Goal: Task Accomplishment & Management: Manage account settings

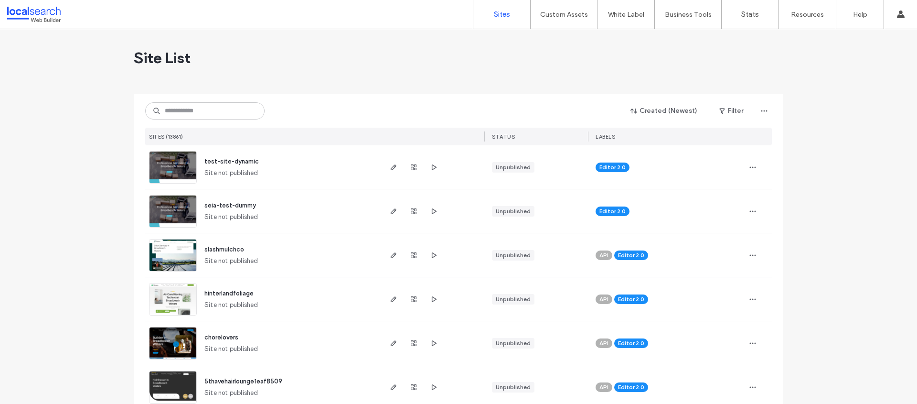
click at [185, 120] on div "Created (Newest) Filter SITES (13861) STATUS LABELS" at bounding box center [458, 119] width 627 height 51
click at [187, 110] on input at bounding box center [204, 110] width 119 height 17
paste input "**********"
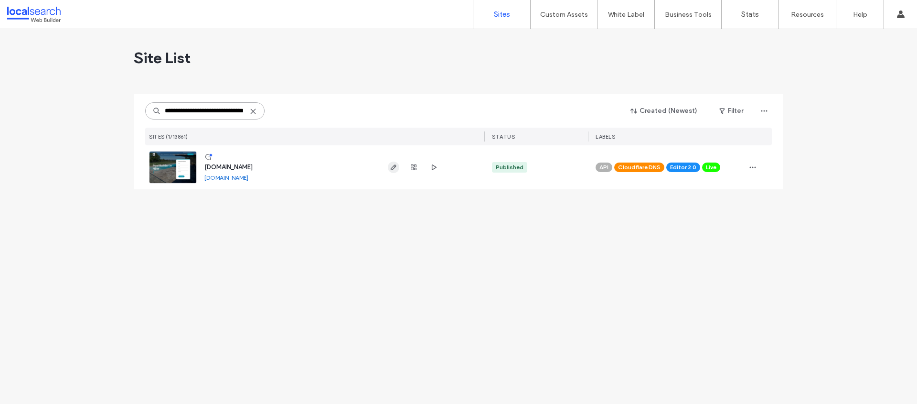
type input "**********"
click at [392, 167] on use "button" at bounding box center [394, 167] width 6 height 6
click at [397, 81] on div "Site List" at bounding box center [458, 57] width 649 height 57
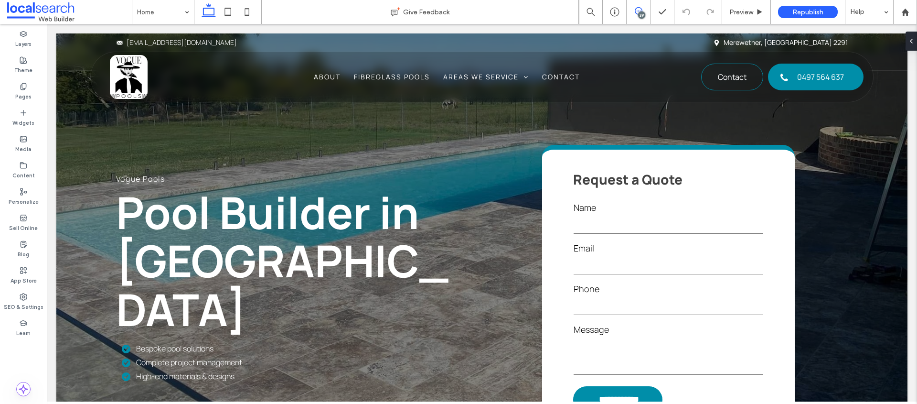
drag, startPoint x: 640, startPoint y: 10, endPoint x: 789, endPoint y: 32, distance: 150.7
click at [640, 10] on icon at bounding box center [639, 11] width 8 height 8
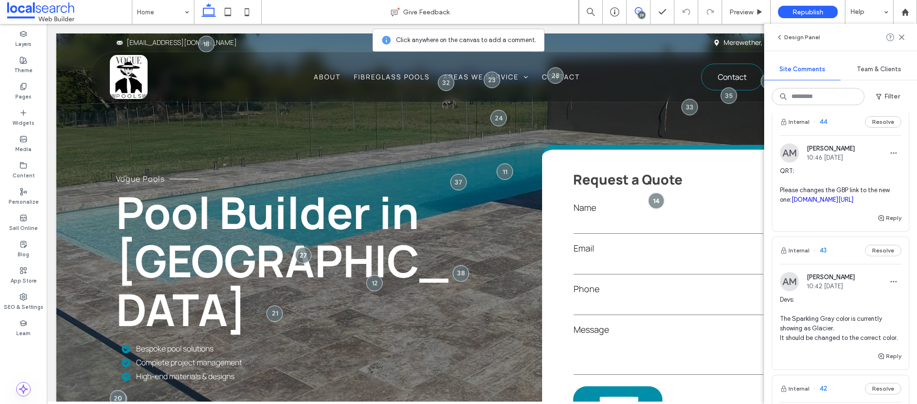
scroll to position [60, 0]
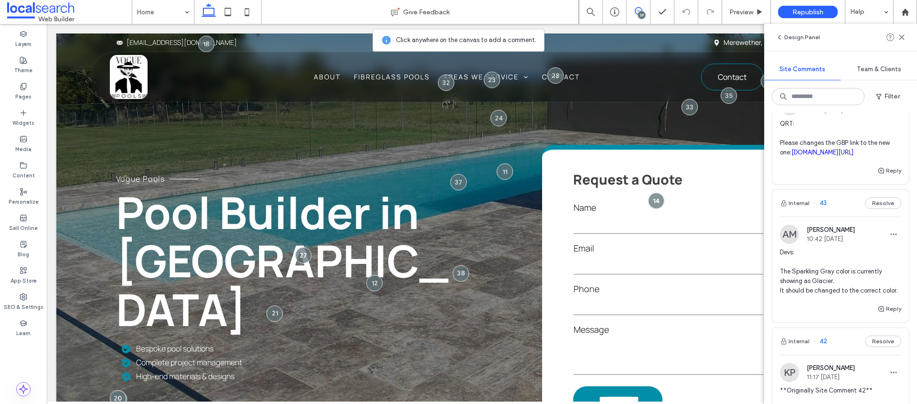
click at [824, 295] on span "Devs: The Sparkling Gray color is currently showing as Glacier. It should be ch…" at bounding box center [840, 271] width 121 height 48
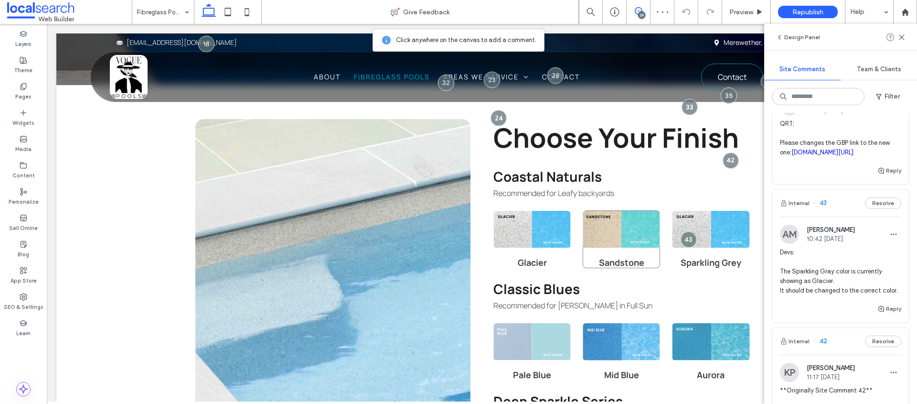
scroll to position [3534, 0]
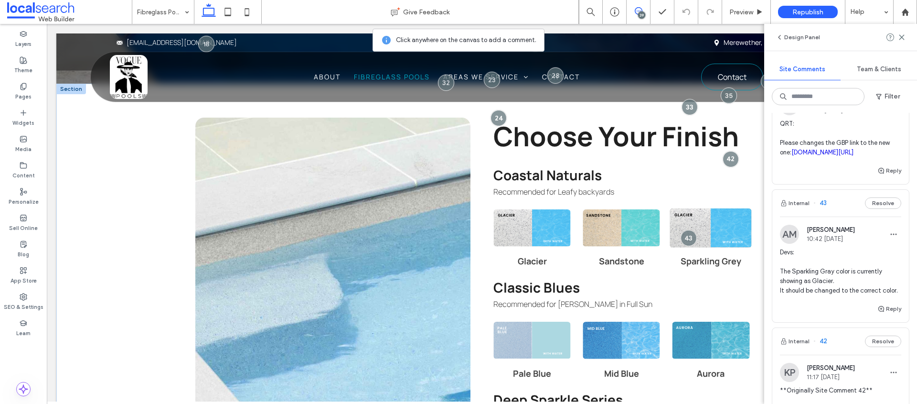
click at [724, 208] on img at bounding box center [711, 228] width 82 height 40
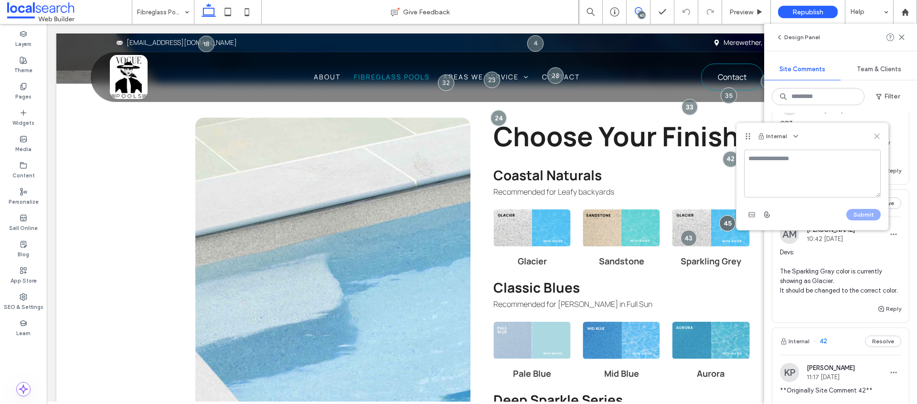
click at [877, 138] on icon at bounding box center [877, 136] width 8 height 8
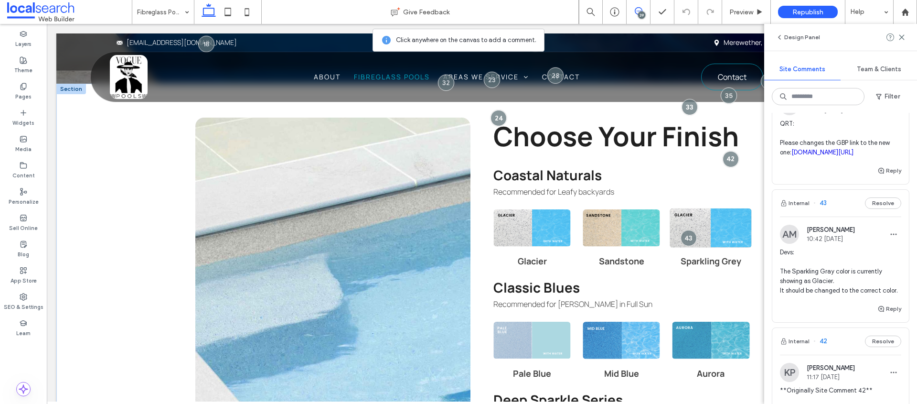
click at [724, 208] on img at bounding box center [711, 228] width 82 height 40
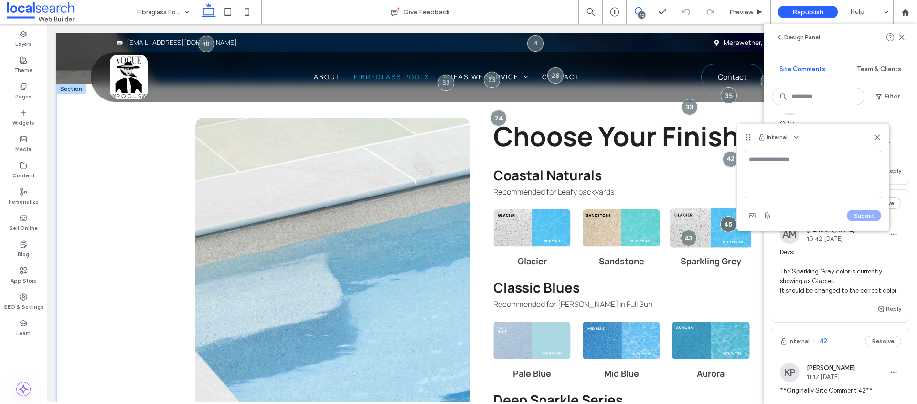
click at [724, 216] on div at bounding box center [728, 224] width 16 height 16
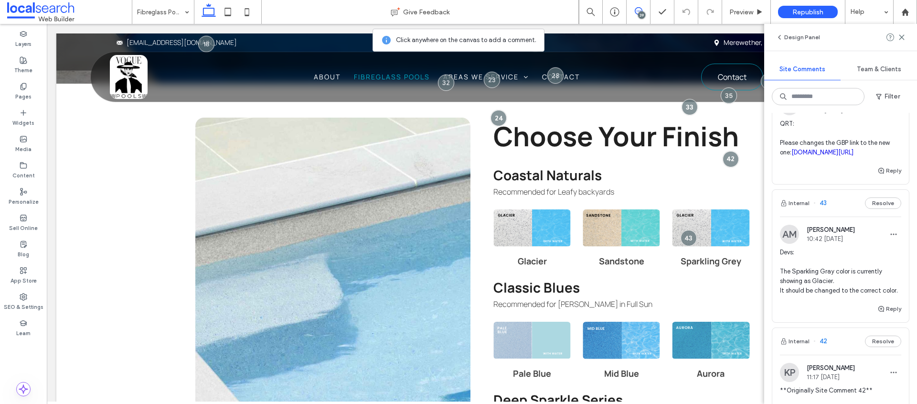
click at [631, 10] on span at bounding box center [638, 11] width 23 height 8
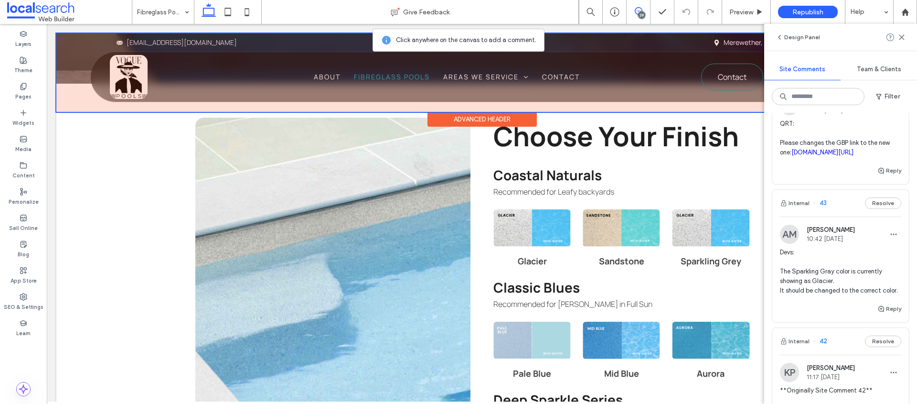
scroll to position [0, 0]
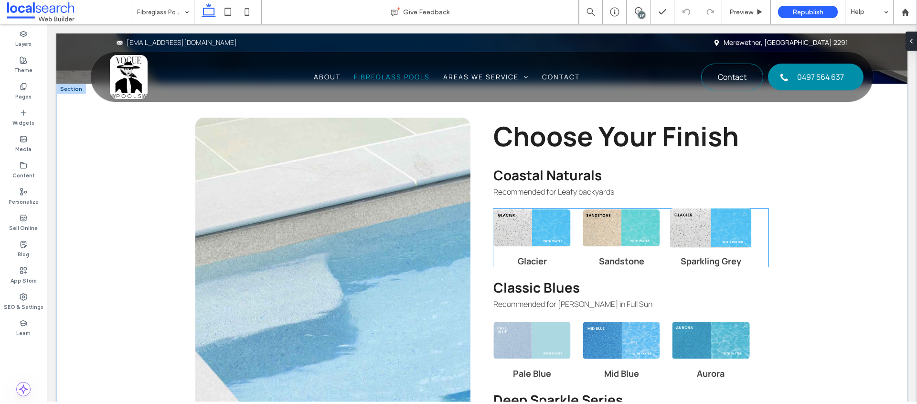
click at [706, 208] on img at bounding box center [711, 228] width 82 height 40
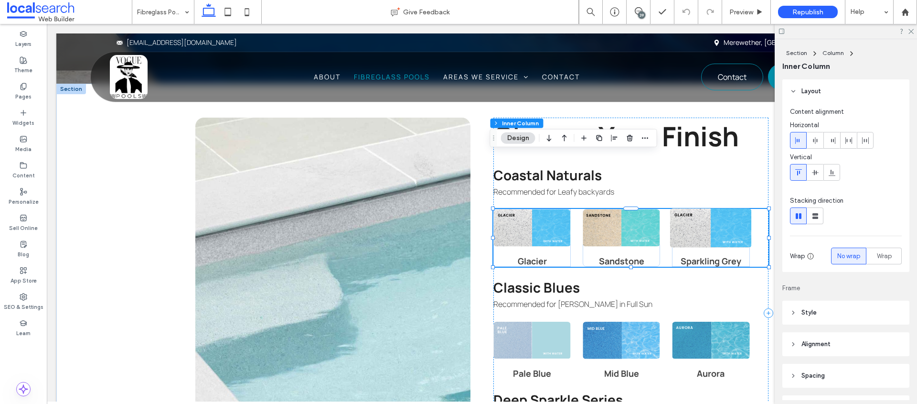
click at [691, 208] on img at bounding box center [711, 228] width 82 height 40
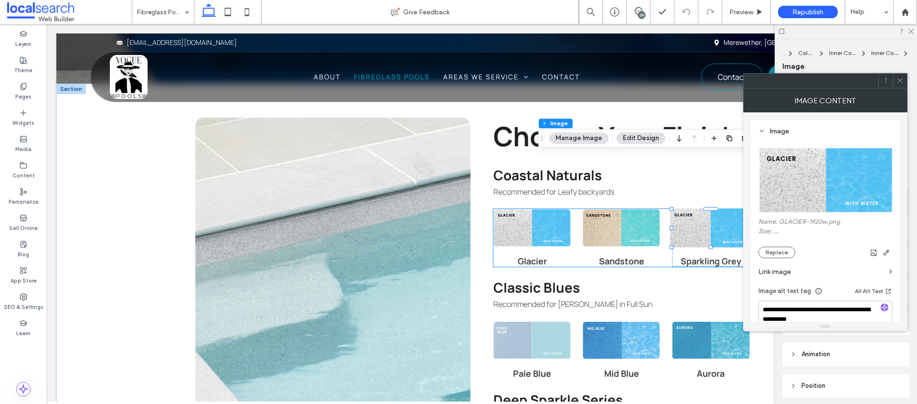
type input "*"
click at [897, 80] on icon at bounding box center [899, 80] width 7 height 7
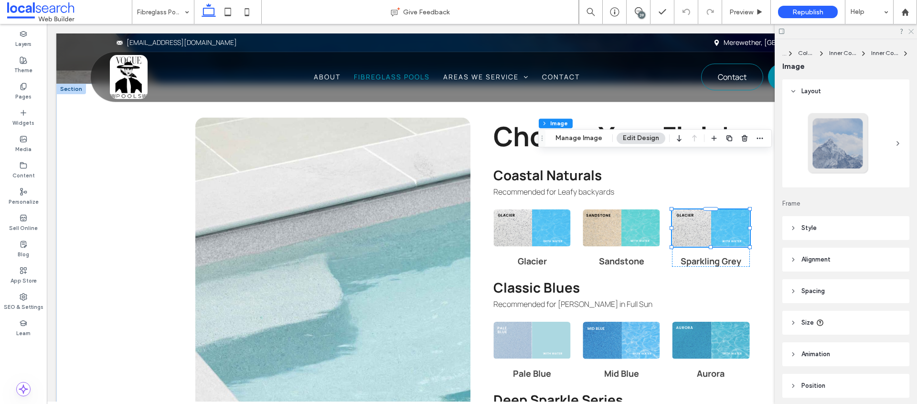
click at [910, 32] on use at bounding box center [910, 31] width 5 height 5
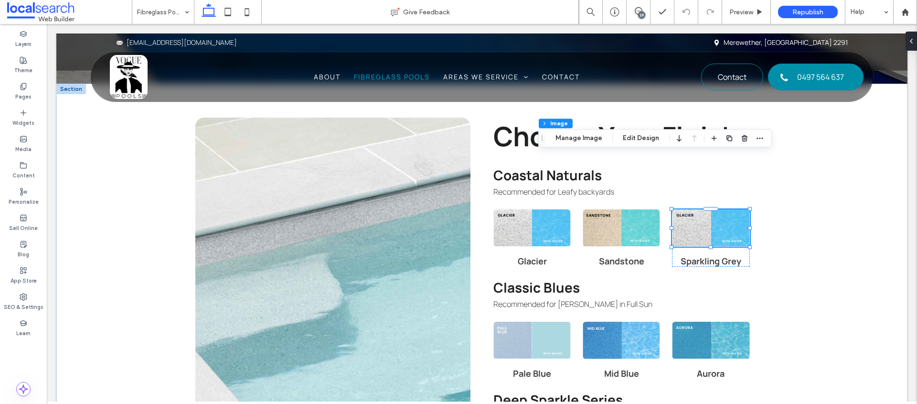
drag, startPoint x: 640, startPoint y: 12, endPoint x: 620, endPoint y: 13, distance: 19.6
click at [640, 12] on div "39" at bounding box center [641, 14] width 7 height 7
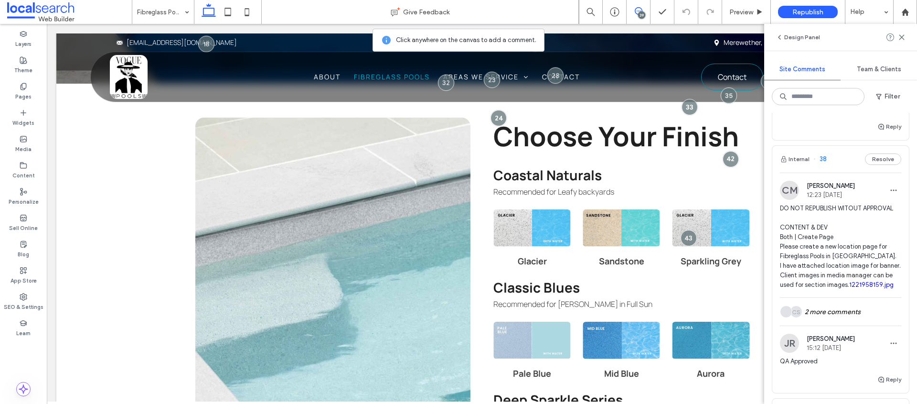
scroll to position [1888, 0]
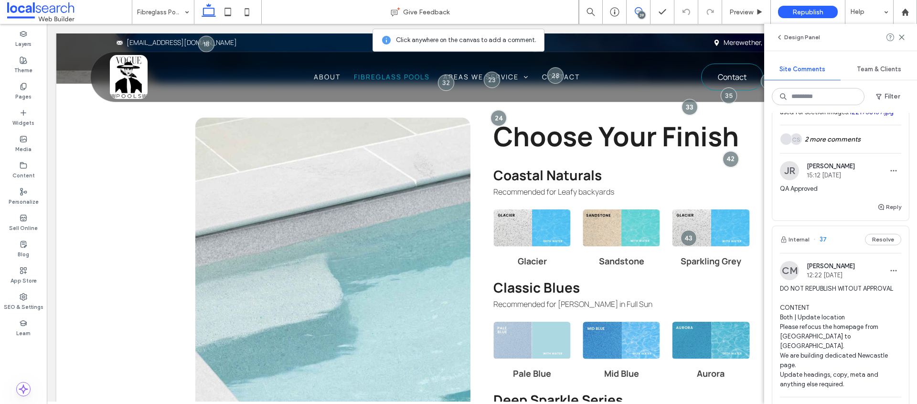
click at [638, 13] on div "39" at bounding box center [641, 14] width 7 height 7
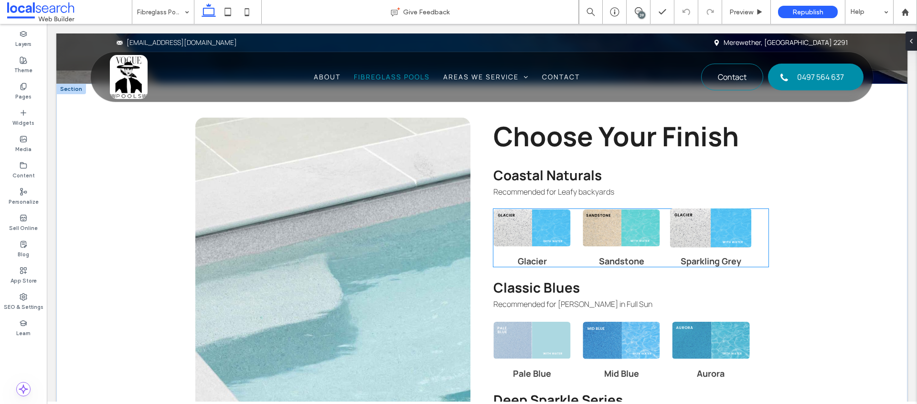
click at [705, 208] on img at bounding box center [711, 228] width 82 height 40
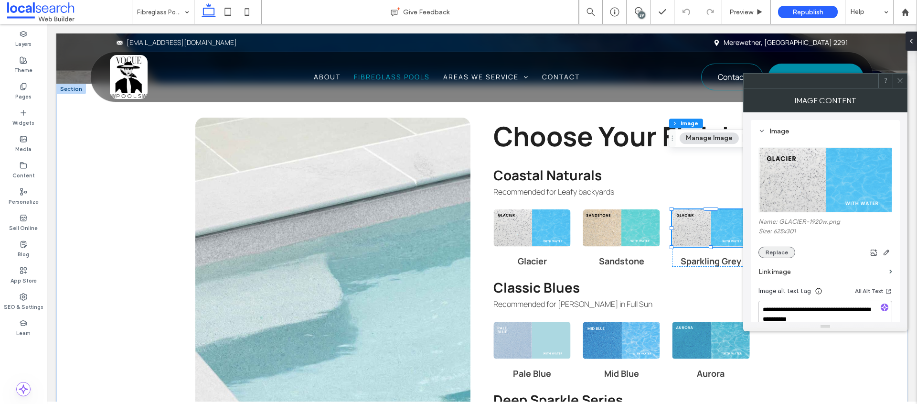
click at [780, 250] on button "Replace" at bounding box center [776, 251] width 37 height 11
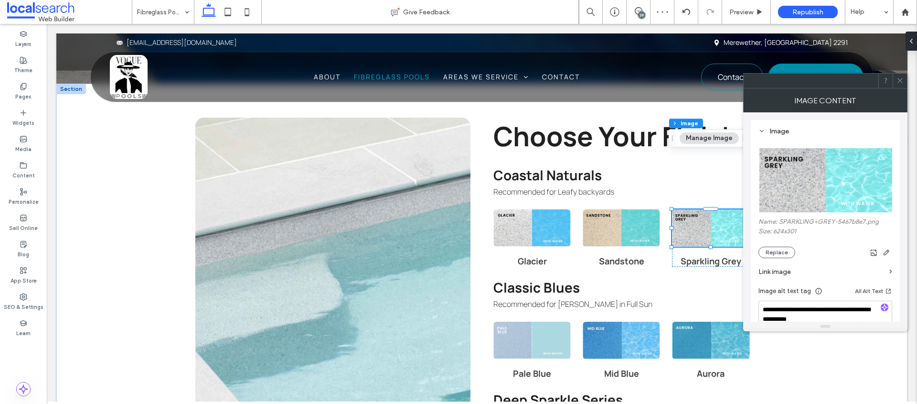
click at [901, 82] on icon at bounding box center [899, 80] width 7 height 7
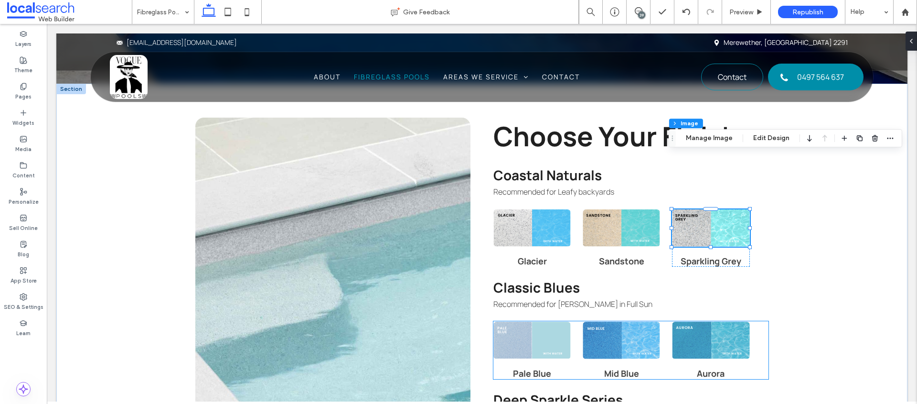
click at [817, 287] on div "Choose Your Finish Coastal Naturals Recommended for Leafy backyards Glacier San…" at bounding box center [481, 313] width 851 height 459
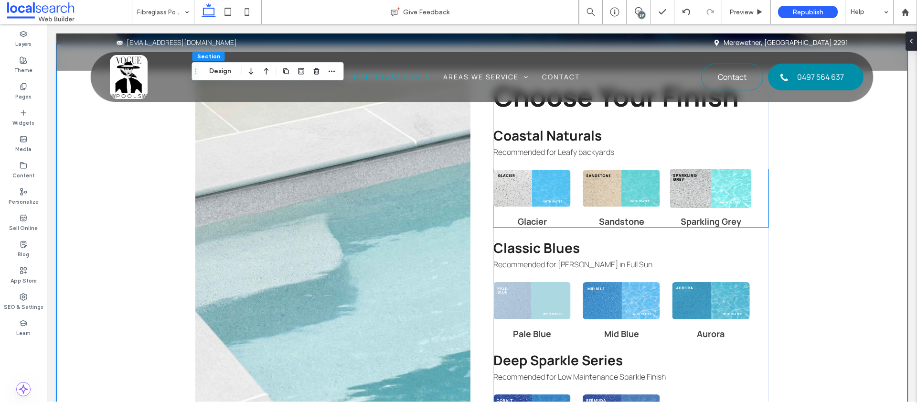
scroll to position [3576, 0]
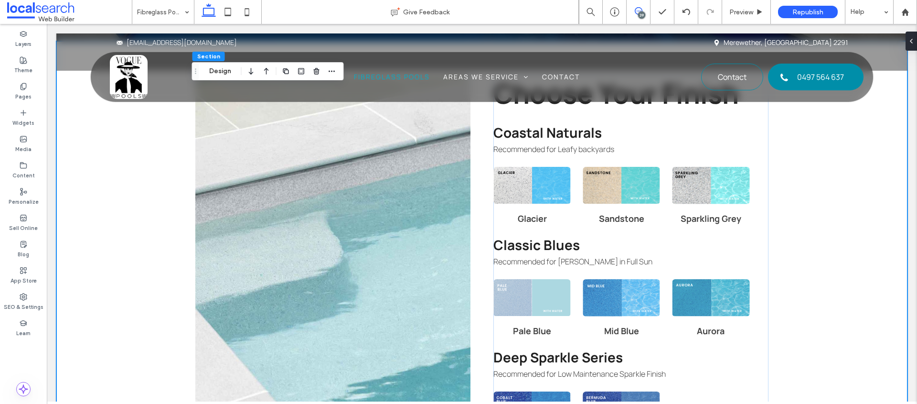
drag, startPoint x: 636, startPoint y: 10, endPoint x: 688, endPoint y: 16, distance: 52.9
click at [636, 10] on icon at bounding box center [639, 11] width 8 height 8
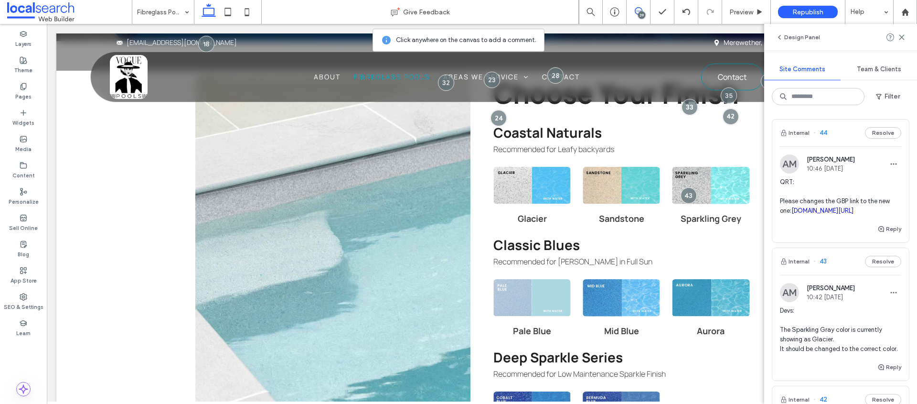
scroll to position [0, 0]
click at [854, 209] on span "QRT: Please changes the GBP link to the new one: business.google.com/n/12187669…" at bounding box center [840, 198] width 121 height 38
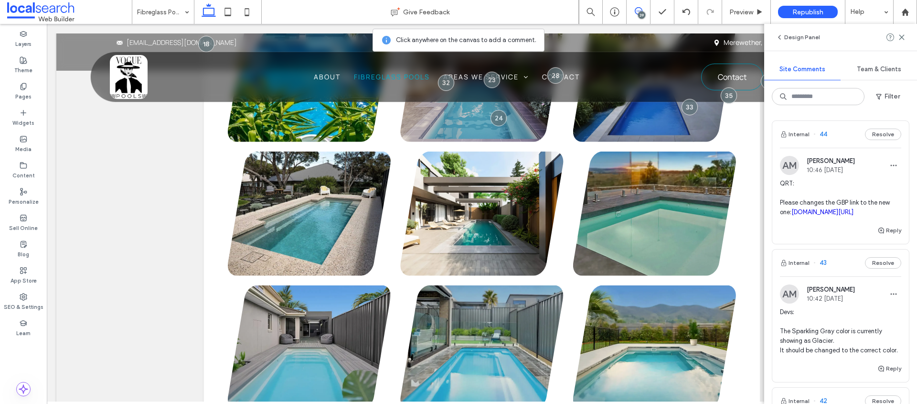
scroll to position [6533, 0]
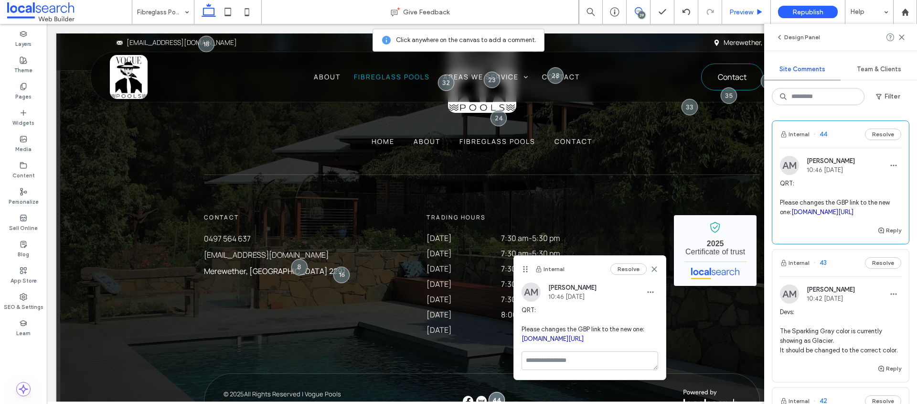
click at [740, 19] on div "Preview" at bounding box center [746, 12] width 49 height 24
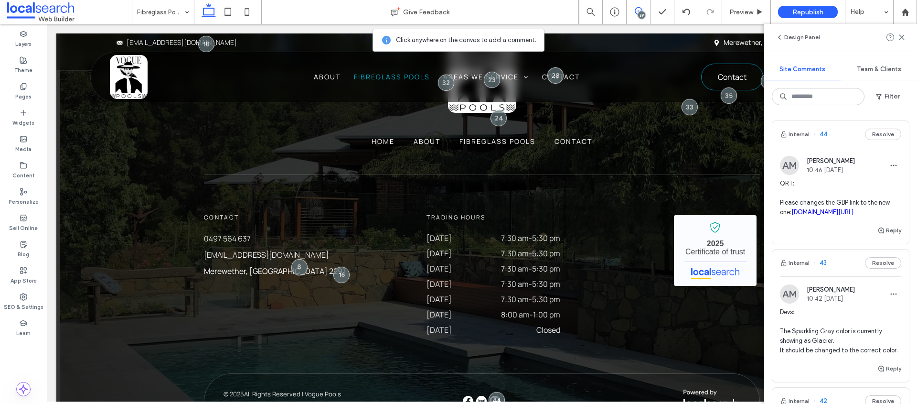
click at [638, 13] on div "39" at bounding box center [641, 14] width 7 height 7
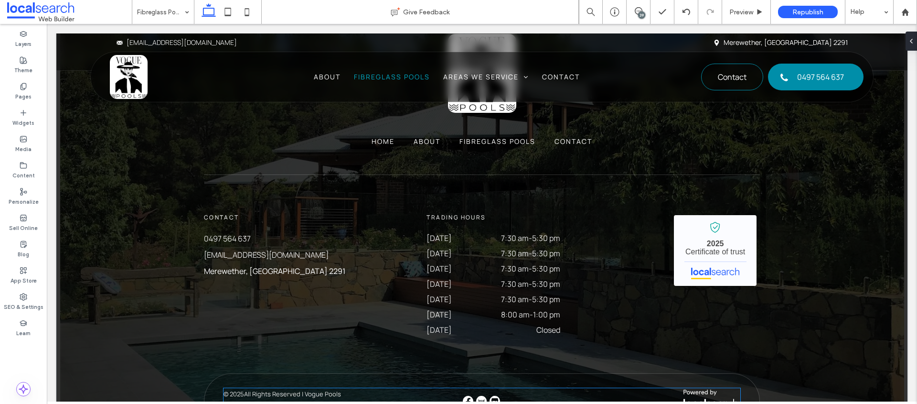
click at [491, 395] on img at bounding box center [494, 400] width 11 height 11
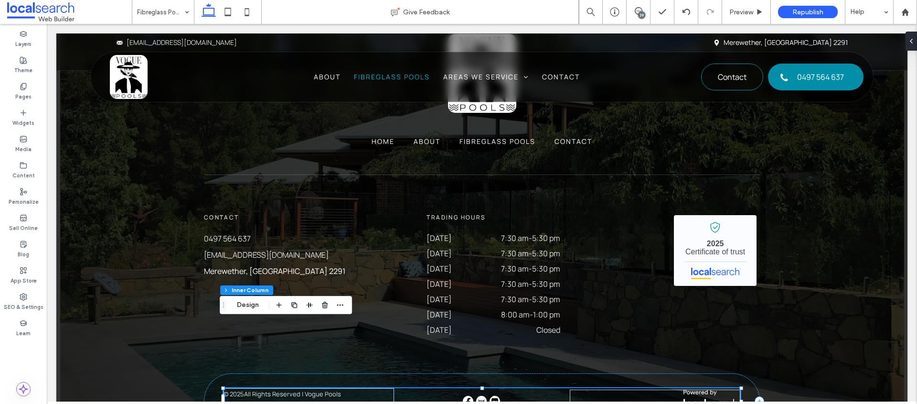
click at [491, 395] on img at bounding box center [494, 400] width 11 height 11
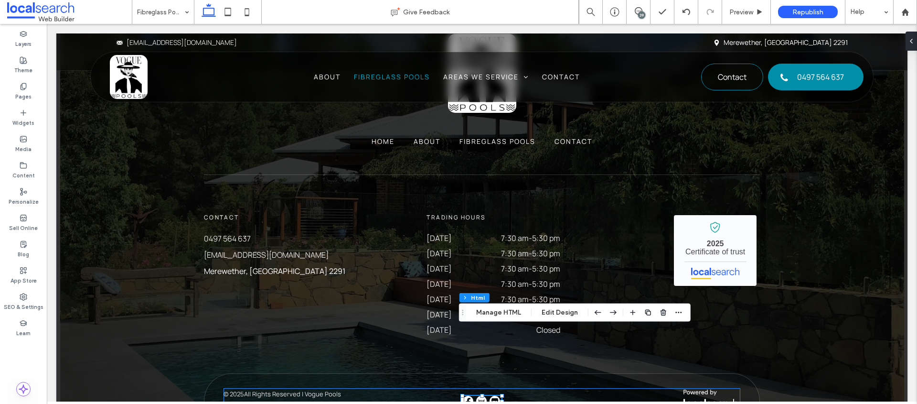
click at [491, 395] on img at bounding box center [494, 400] width 11 height 11
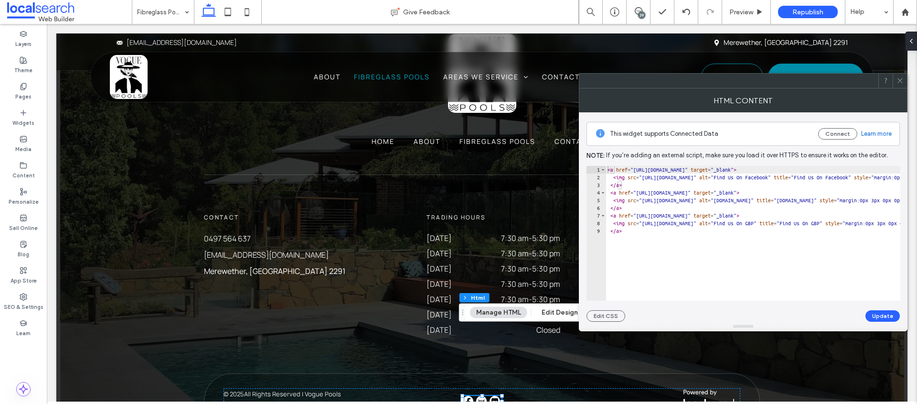
click at [899, 86] on span at bounding box center [899, 81] width 7 height 14
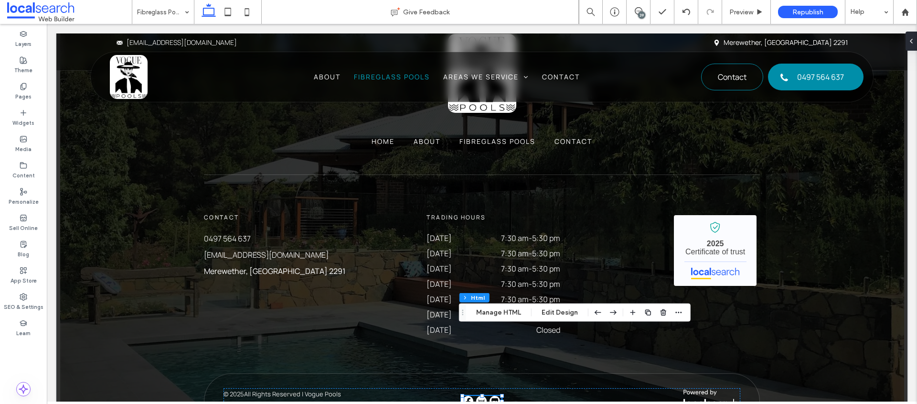
click at [489, 395] on img at bounding box center [494, 400] width 11 height 11
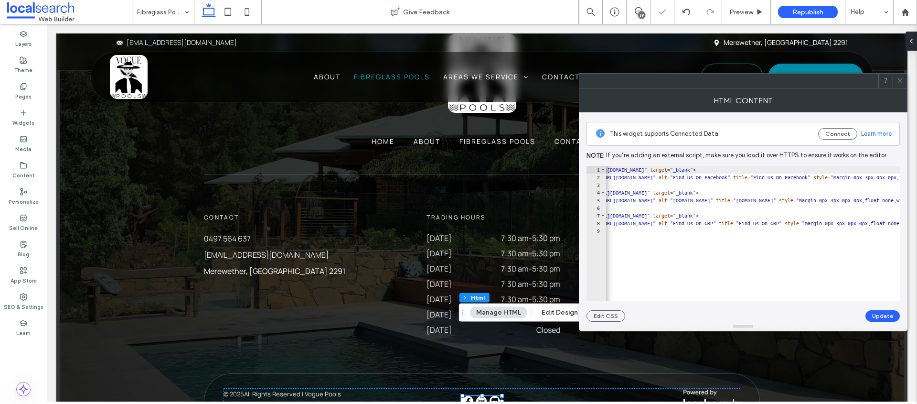
scroll to position [0, 218]
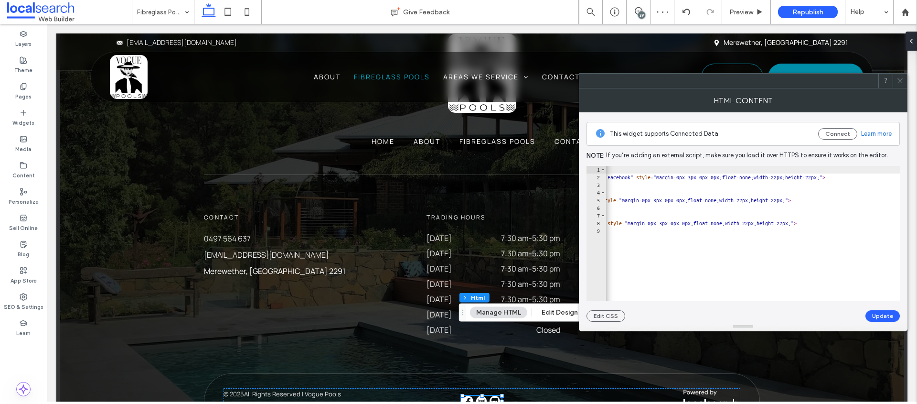
click at [899, 81] on icon at bounding box center [899, 80] width 7 height 7
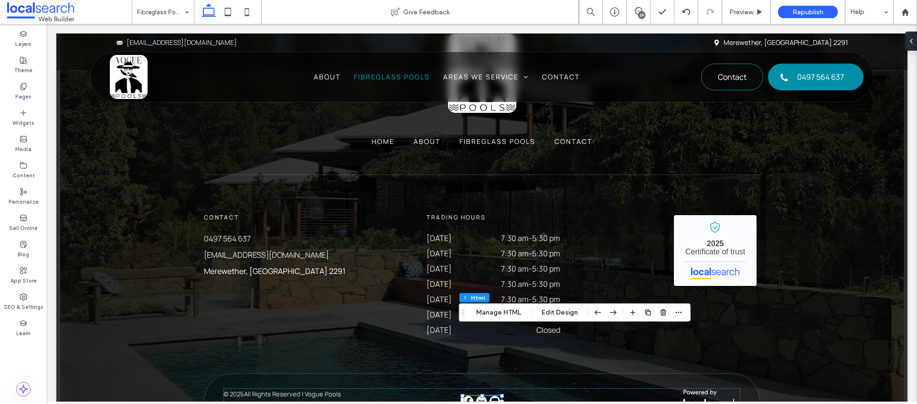
click at [640, 12] on div "39" at bounding box center [641, 14] width 7 height 7
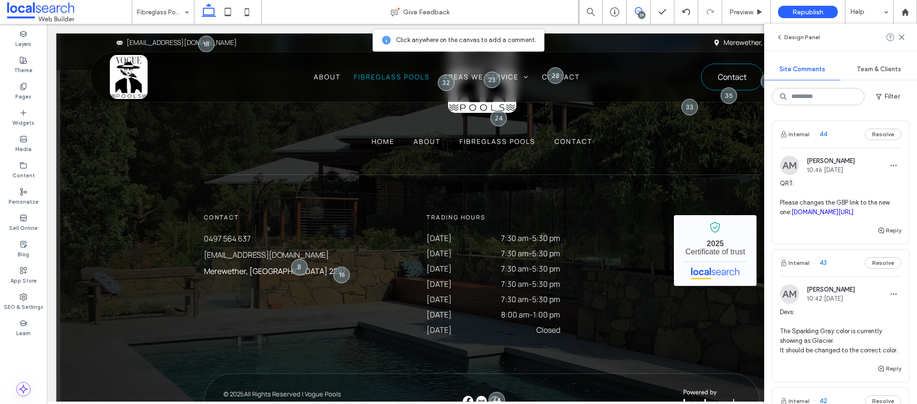
click at [810, 215] on link "business.google.com/n/1218766977014136918/searchprofile" at bounding box center [822, 211] width 62 height 7
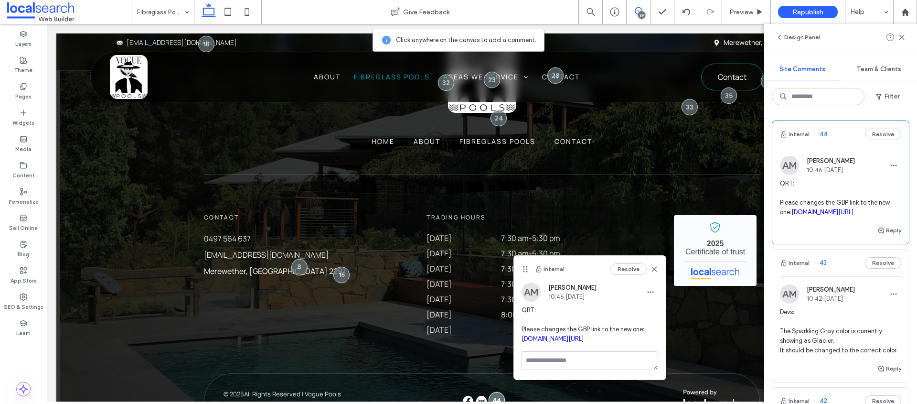
click at [549, 342] on link "business.google.com/n/1218766977014136918/searchprofile" at bounding box center [552, 338] width 62 height 7
click at [651, 291] on icon "button" at bounding box center [651, 292] width 8 height 8
click at [659, 336] on span "Delete" at bounding box center [660, 335] width 18 height 10
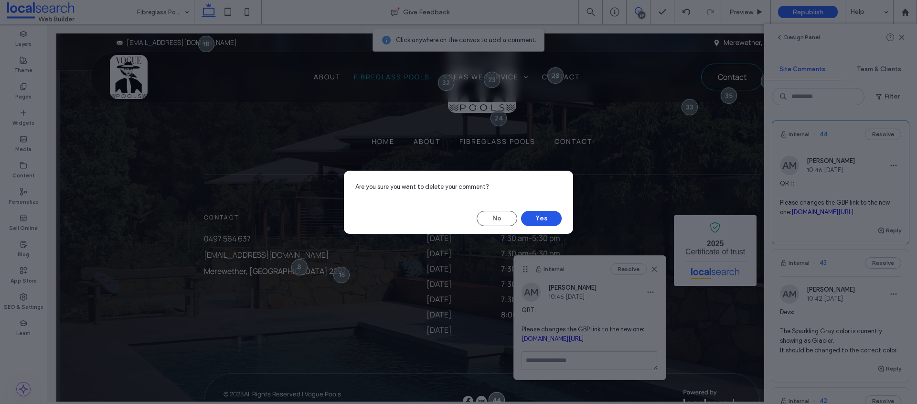
click at [541, 218] on button "Yes" at bounding box center [541, 218] width 41 height 15
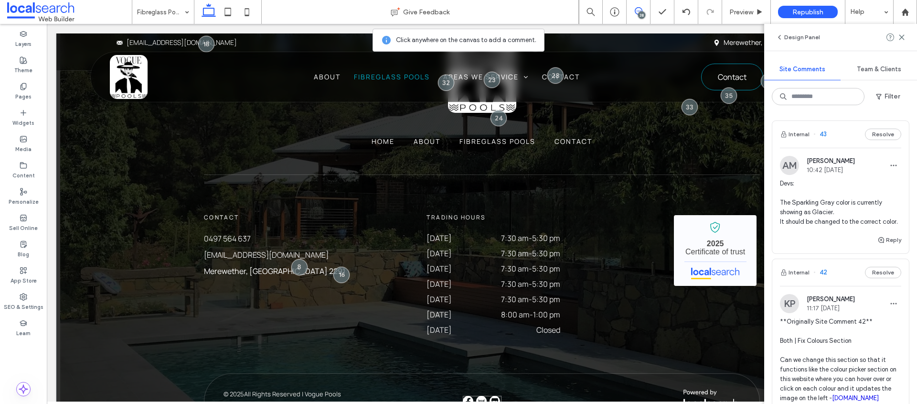
click at [490, 395] on img at bounding box center [494, 400] width 11 height 11
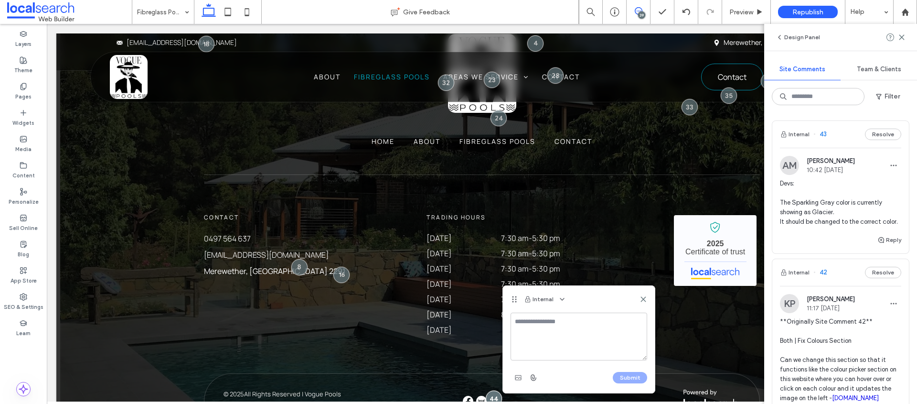
click at [627, 13] on span at bounding box center [638, 11] width 23 height 8
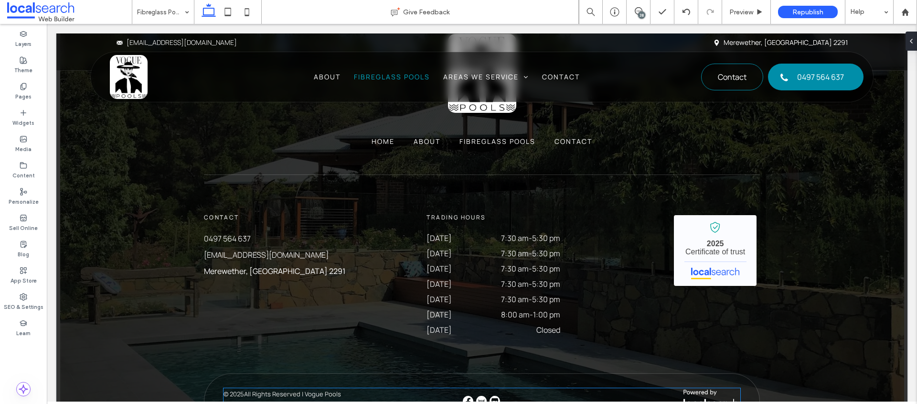
click at [489, 395] on img at bounding box center [494, 400] width 11 height 11
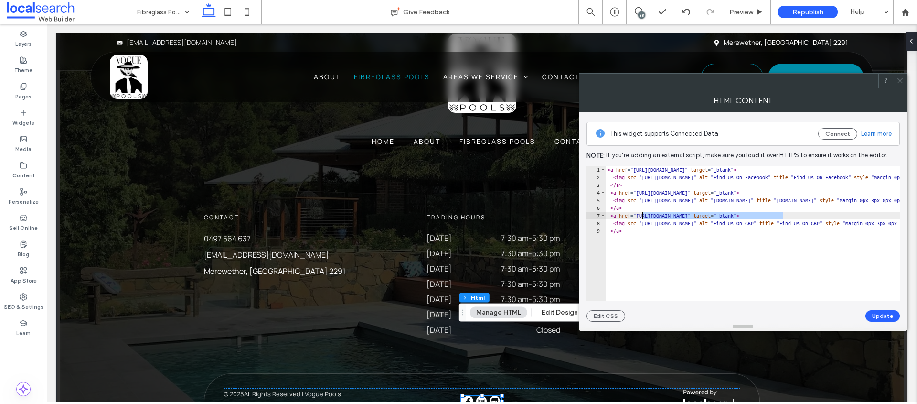
drag, startPoint x: 782, startPoint y: 214, endPoint x: 642, endPoint y: 216, distance: 139.9
paste textarea "Cursor at row 7"
drag, startPoint x: 642, startPoint y: 214, endPoint x: 773, endPoint y: 216, distance: 130.9
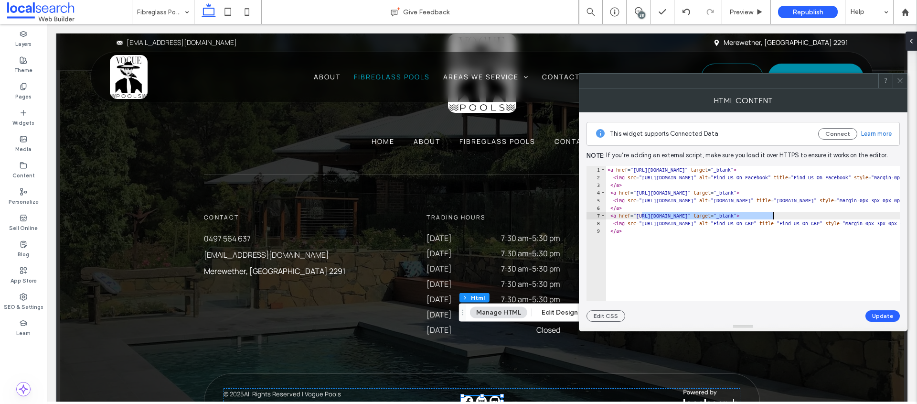
paste textarea "***"
type textarea "**********"
click at [884, 315] on button "Update" at bounding box center [882, 315] width 34 height 11
click at [899, 79] on icon at bounding box center [899, 80] width 7 height 7
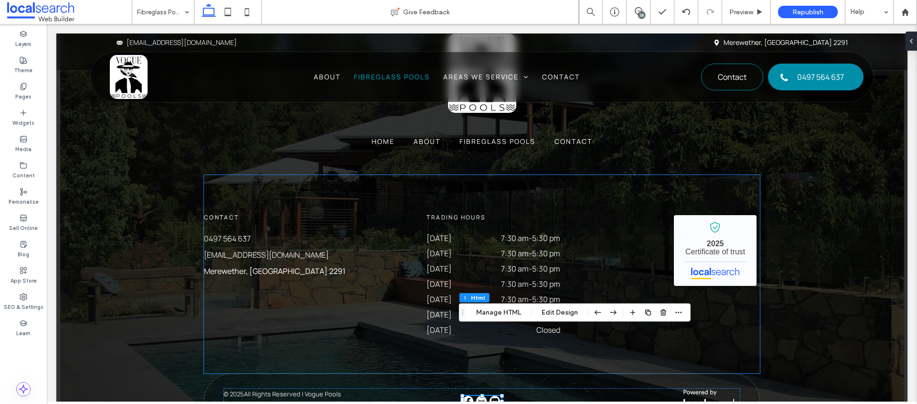
click at [601, 258] on div "Contact 0497 564 637 info@voguepools.com.au Merewether, New South Wales 2291 Tr…" at bounding box center [482, 274] width 556 height 198
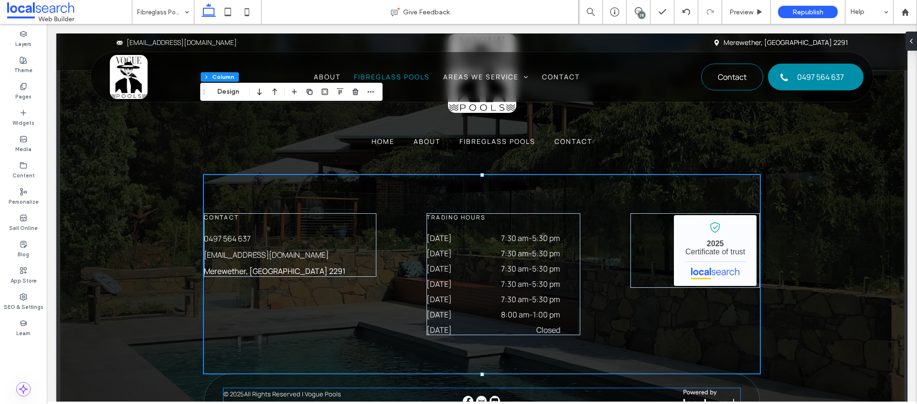
click at [492, 395] on img at bounding box center [494, 400] width 11 height 11
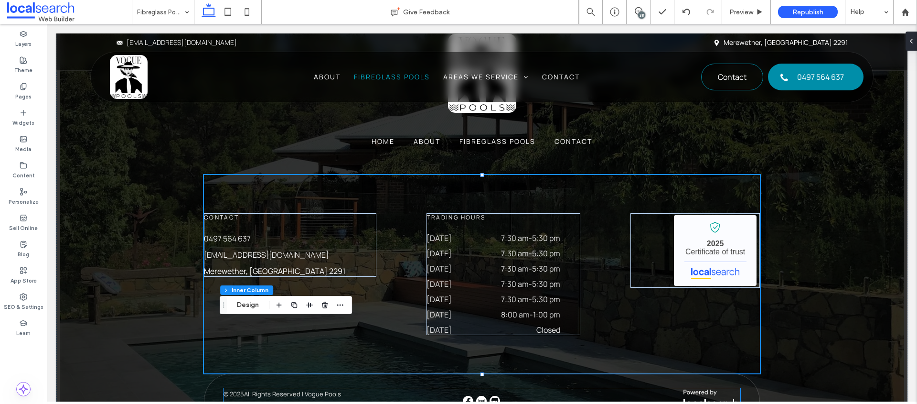
click at [492, 395] on img at bounding box center [494, 400] width 11 height 11
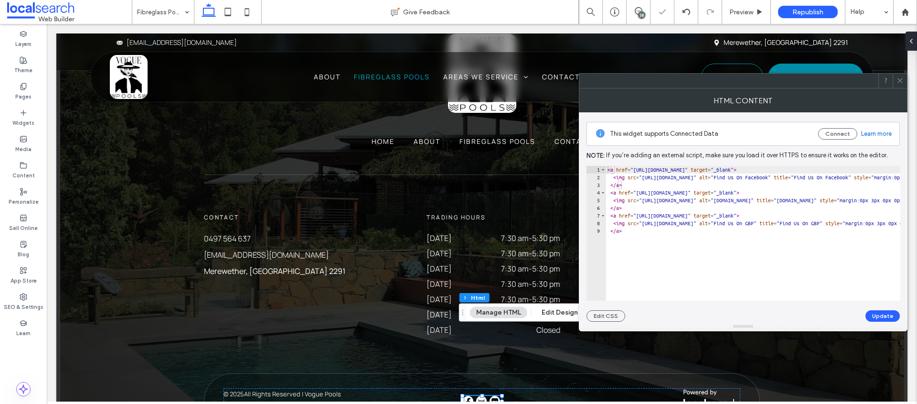
click at [899, 79] on icon at bounding box center [899, 80] width 7 height 7
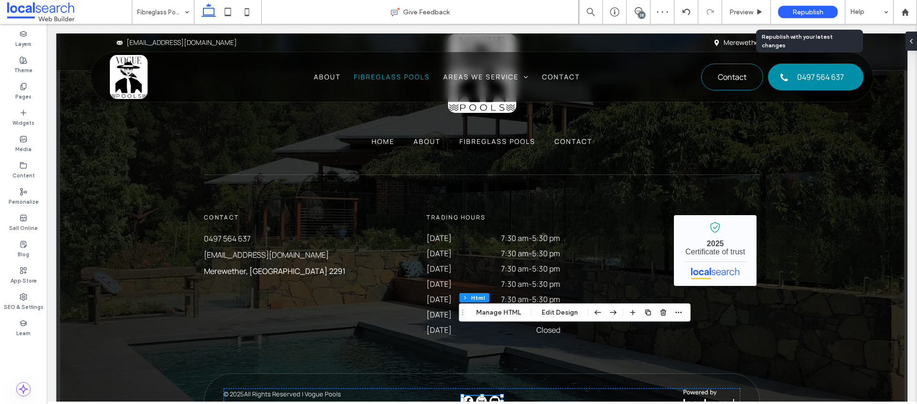
click at [814, 10] on span "Republish" at bounding box center [807, 12] width 31 height 8
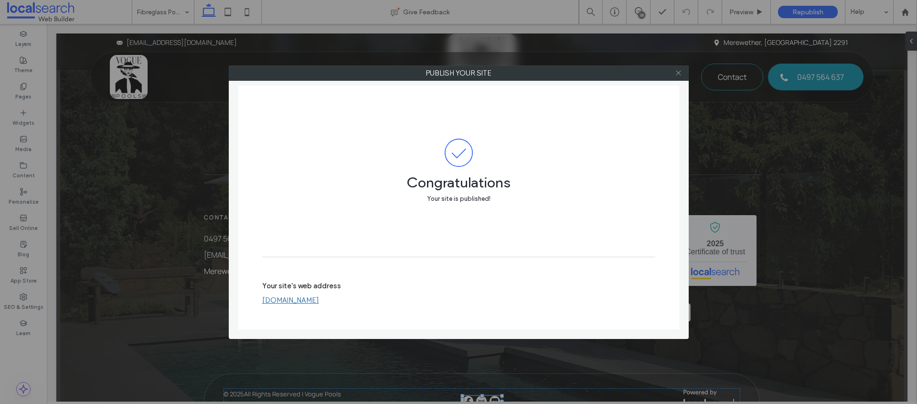
click at [680, 75] on icon at bounding box center [678, 72] width 7 height 7
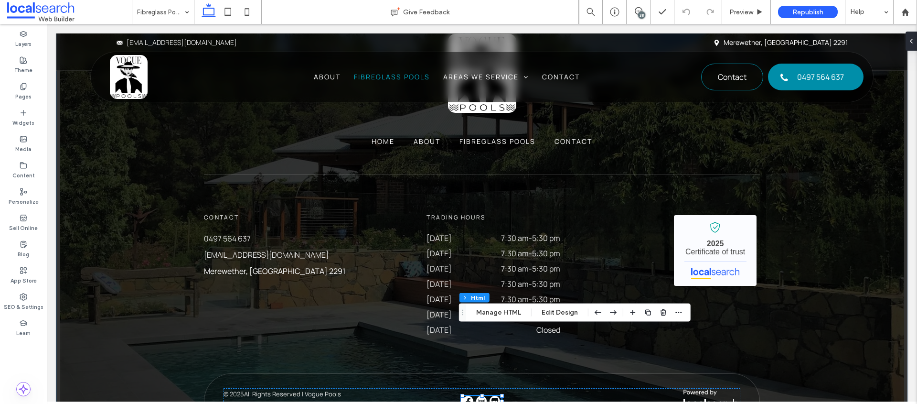
click at [809, 273] on div "Home About Fibreglass Pools Contact Contact 0497 564 637 info@voguepools.com.au…" at bounding box center [481, 231] width 851 height 471
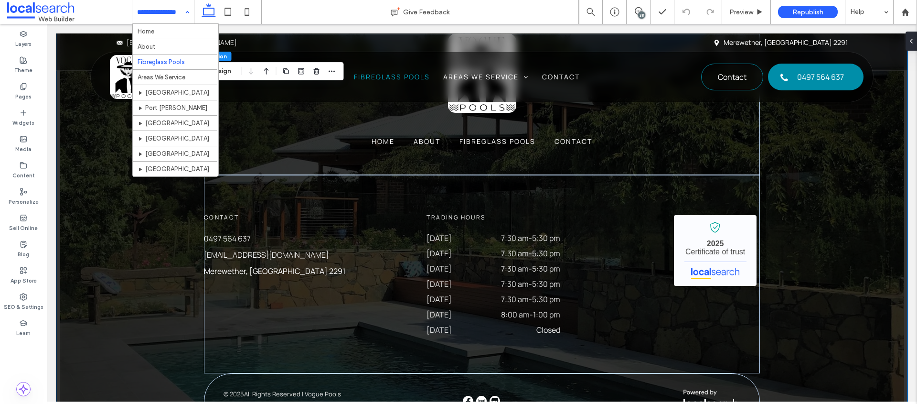
scroll to position [0, 0]
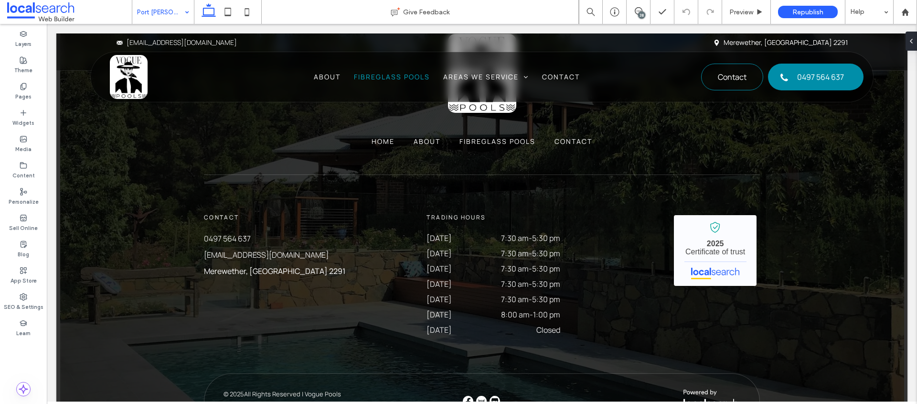
click at [161, 12] on input at bounding box center [160, 12] width 47 height 24
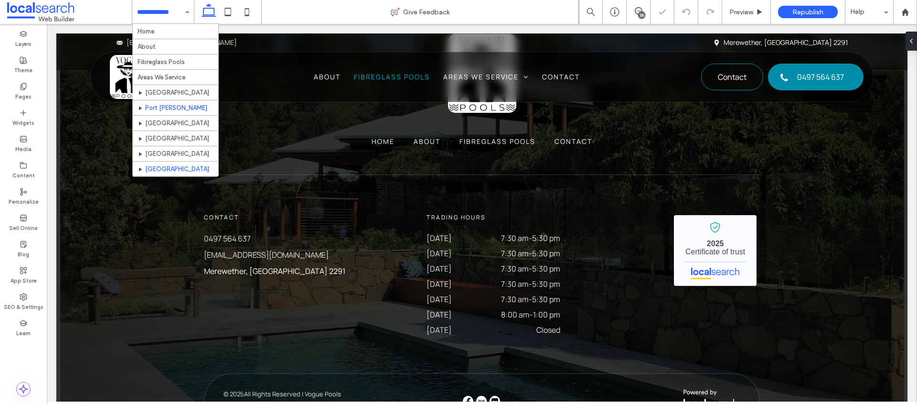
scroll to position [15, 0]
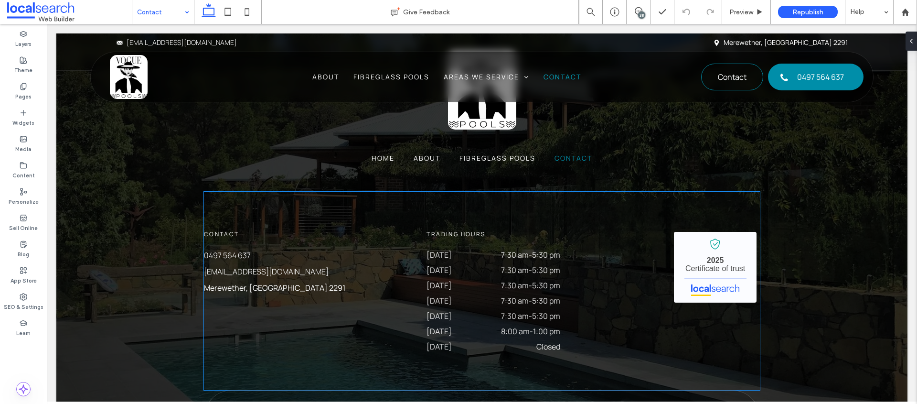
scroll to position [1407, 0]
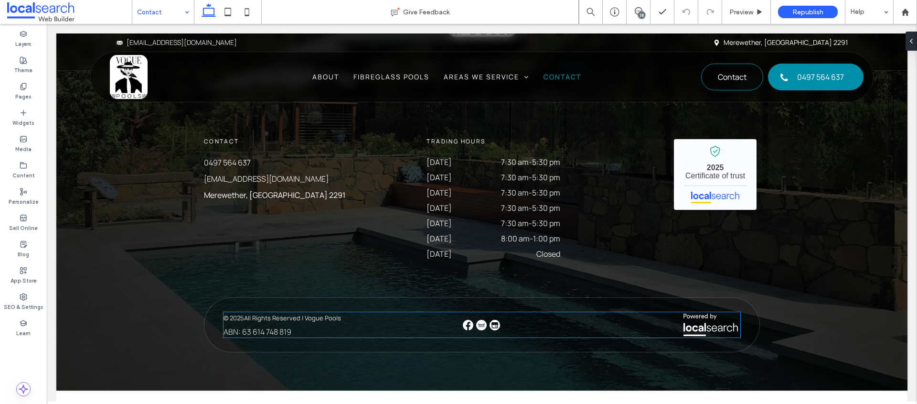
click at [493, 326] on img at bounding box center [494, 324] width 11 height 11
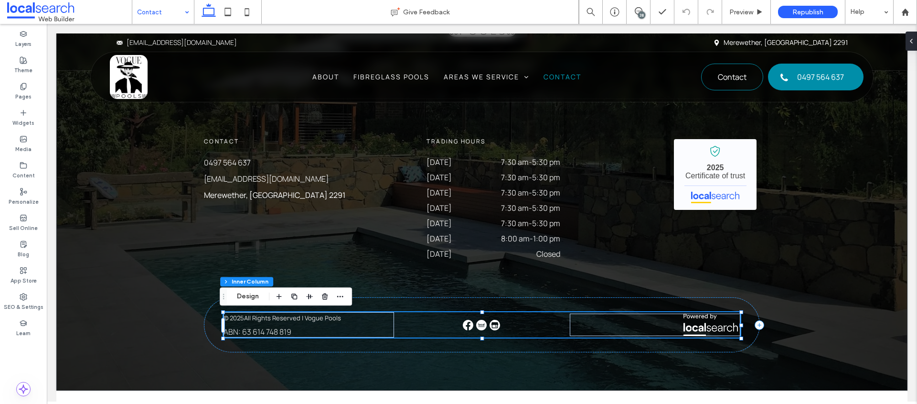
click at [491, 325] on img at bounding box center [494, 324] width 11 height 11
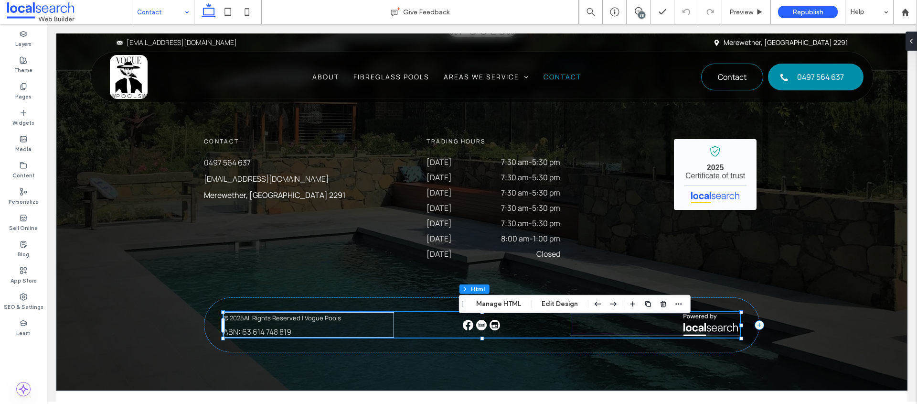
click at [491, 325] on div at bounding box center [482, 324] width 39 height 11
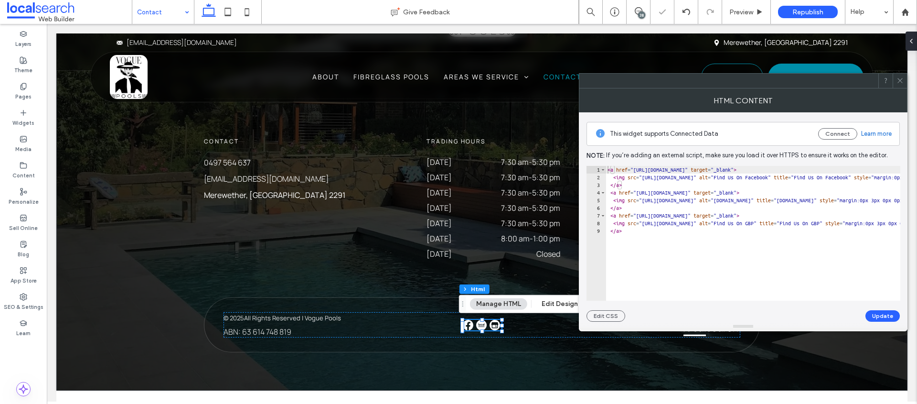
click at [898, 78] on icon at bounding box center [899, 80] width 7 height 7
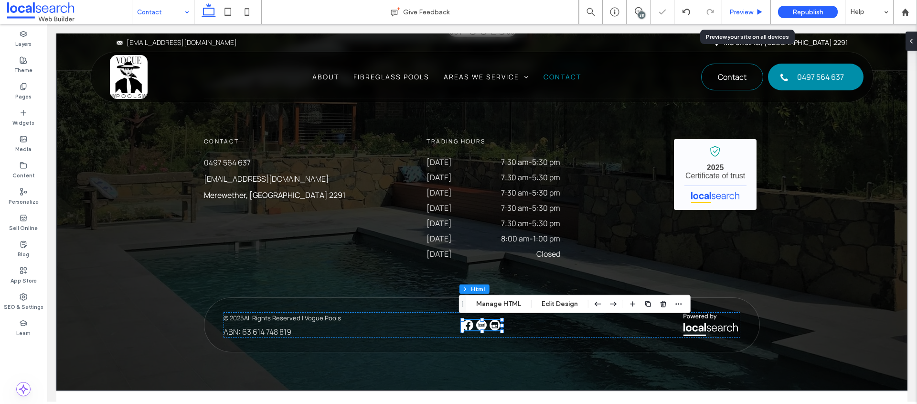
click at [751, 14] on span "Preview" at bounding box center [741, 12] width 24 height 8
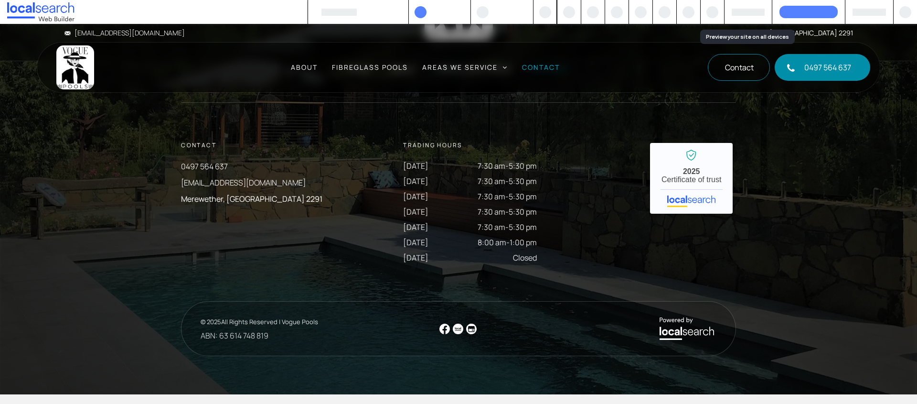
scroll to position [1393, 0]
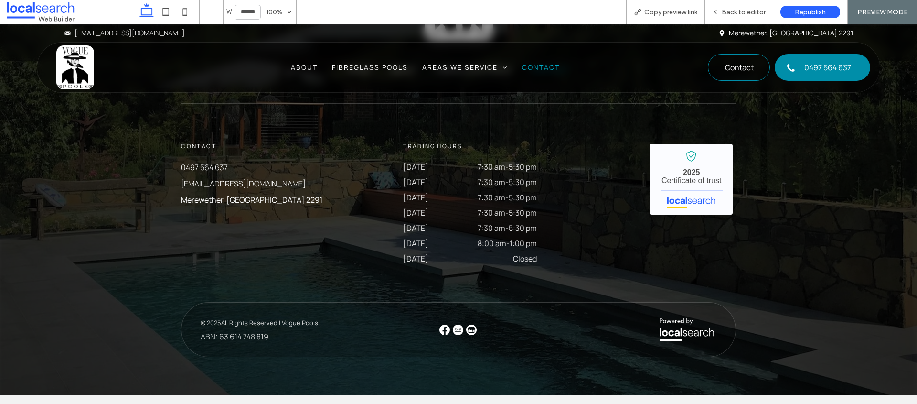
click at [467, 329] on img at bounding box center [471, 329] width 11 height 11
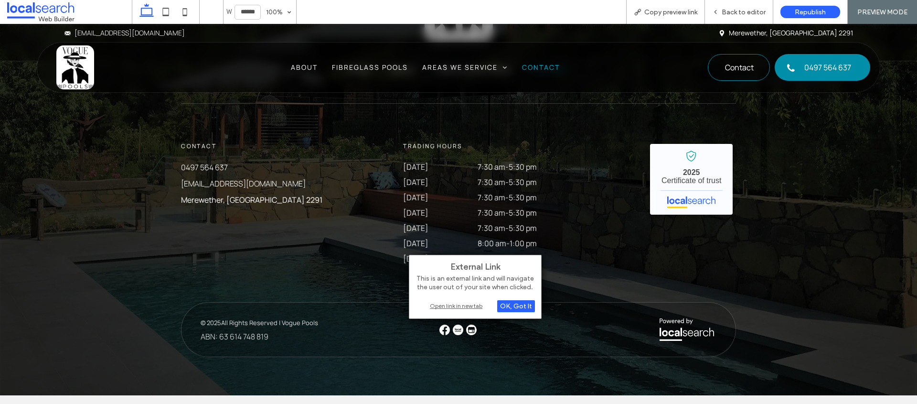
click at [465, 305] on div "Open link in new tab" at bounding box center [474, 305] width 119 height 10
